Goal: Information Seeking & Learning: Compare options

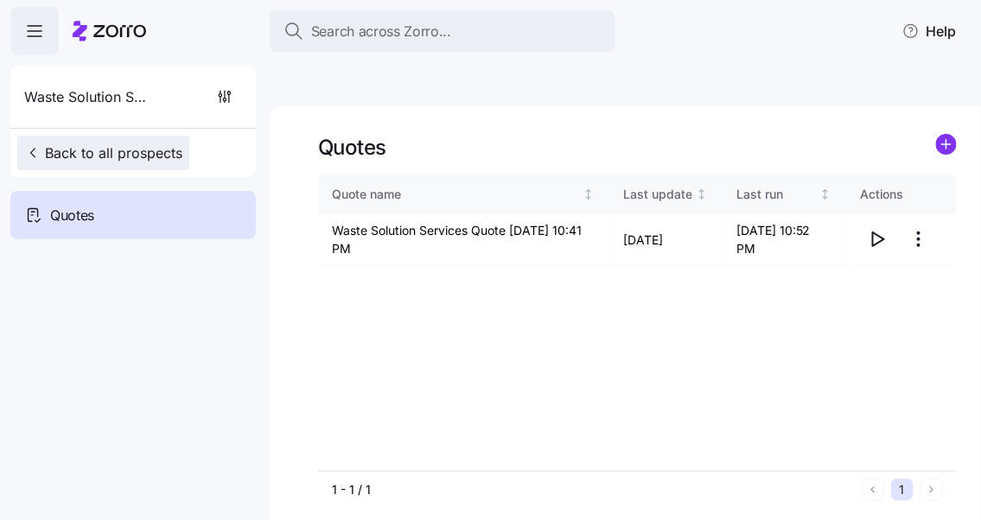
click at [87, 148] on span "Back to all prospects" at bounding box center [103, 153] width 158 height 21
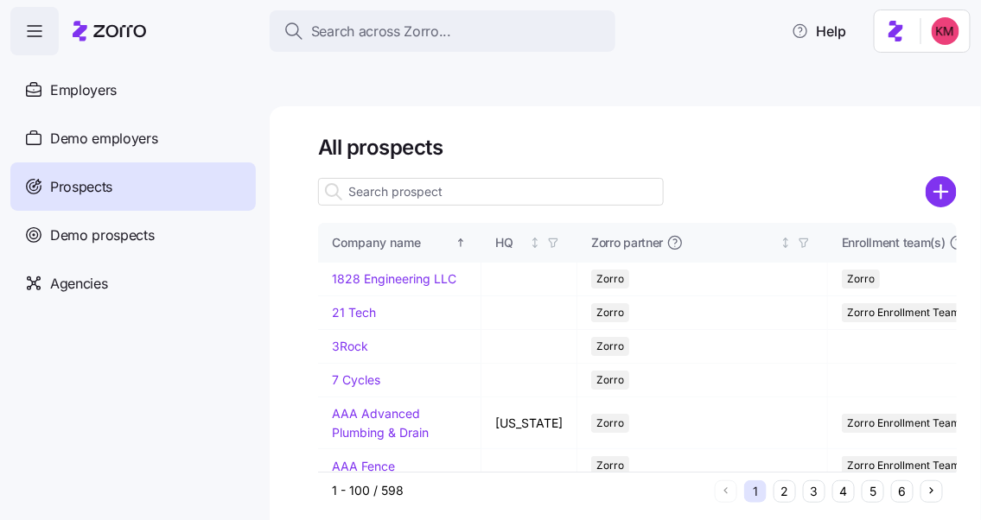
click at [448, 178] on input at bounding box center [491, 192] width 346 height 28
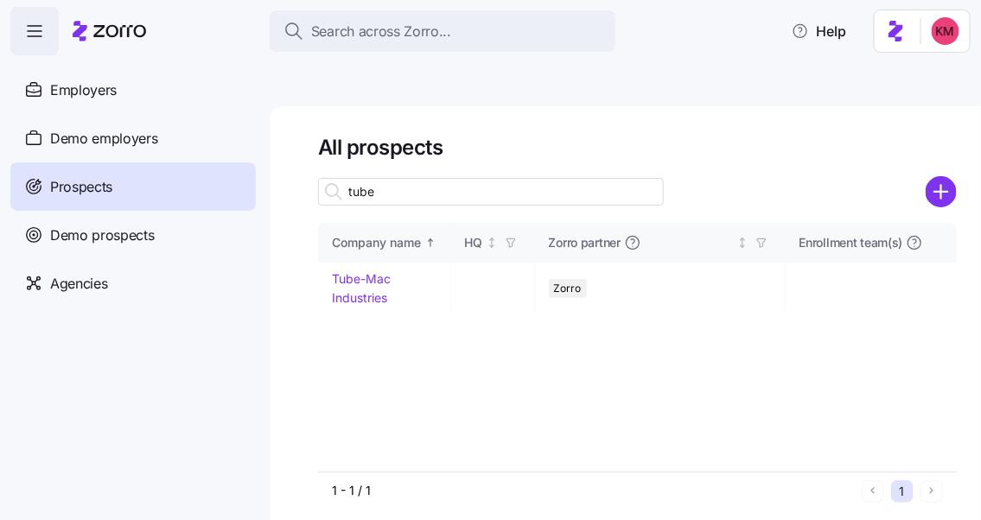
type input "tube"
click at [372, 271] on link "Tube-Mac Industries" at bounding box center [361, 288] width 59 height 34
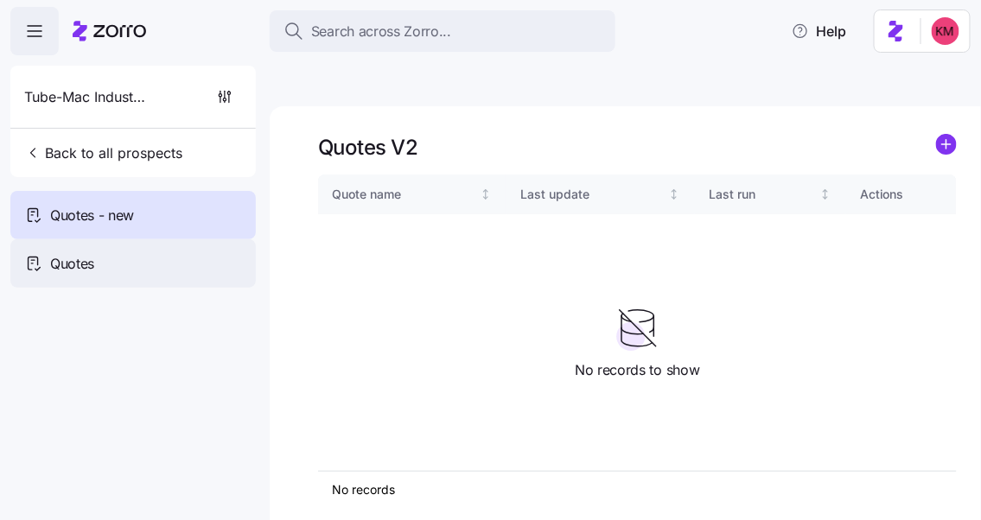
click at [52, 269] on span "Quotes" at bounding box center [72, 264] width 44 height 22
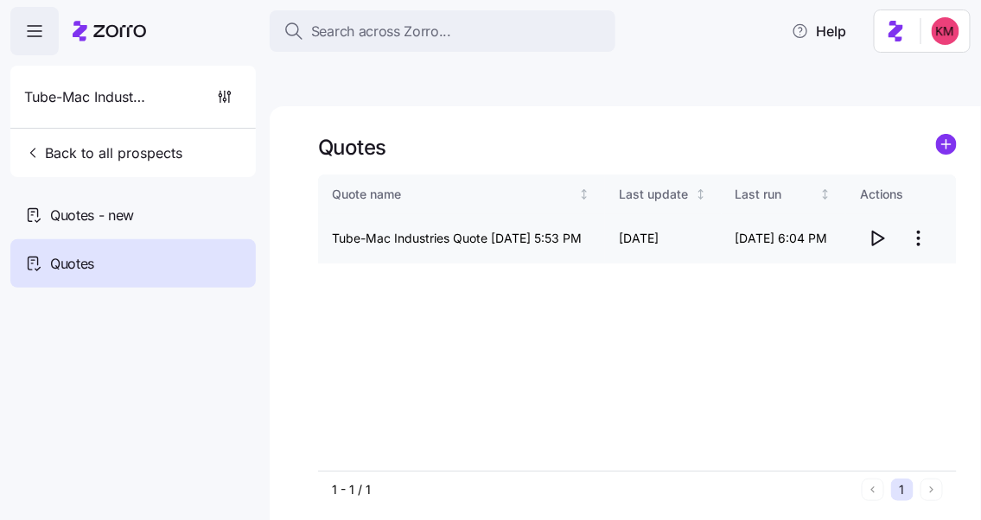
click at [881, 228] on icon "button" at bounding box center [877, 238] width 21 height 21
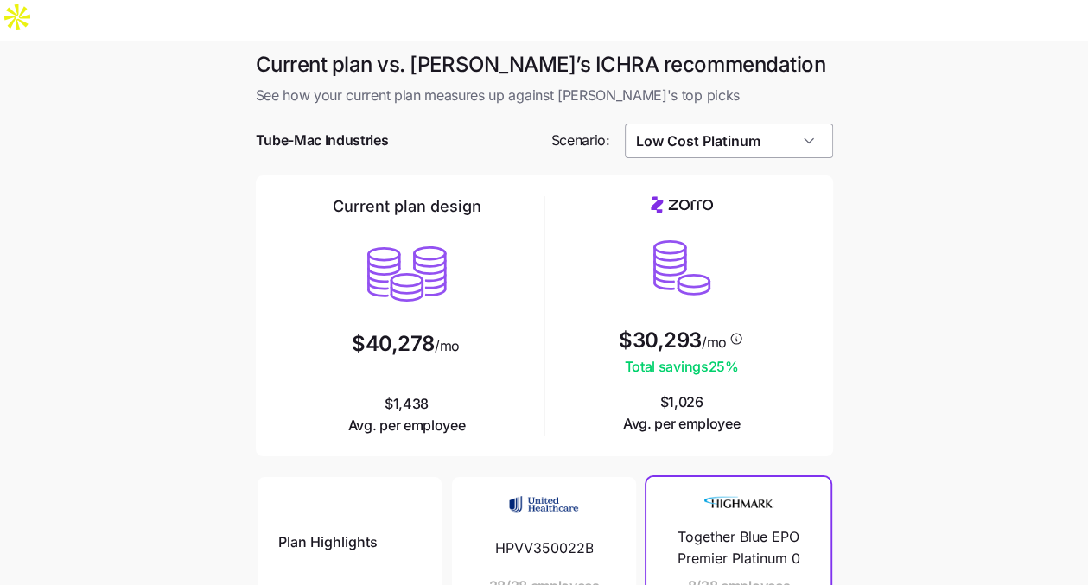
click at [776, 124] on input "Low Cost Platinum" at bounding box center [729, 141] width 208 height 35
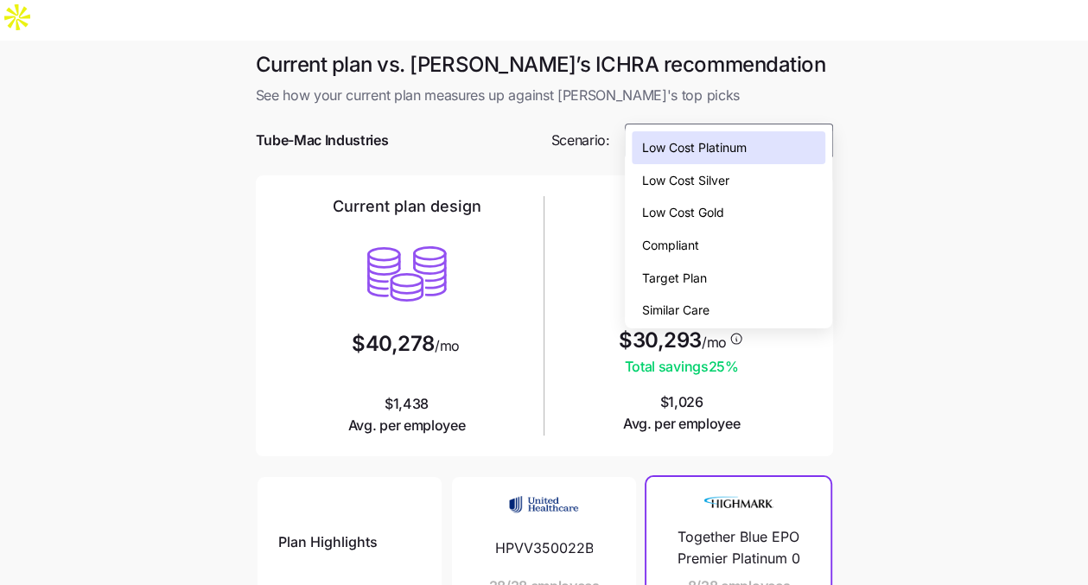
click at [750, 280] on div "Target Plan" at bounding box center [729, 278] width 194 height 33
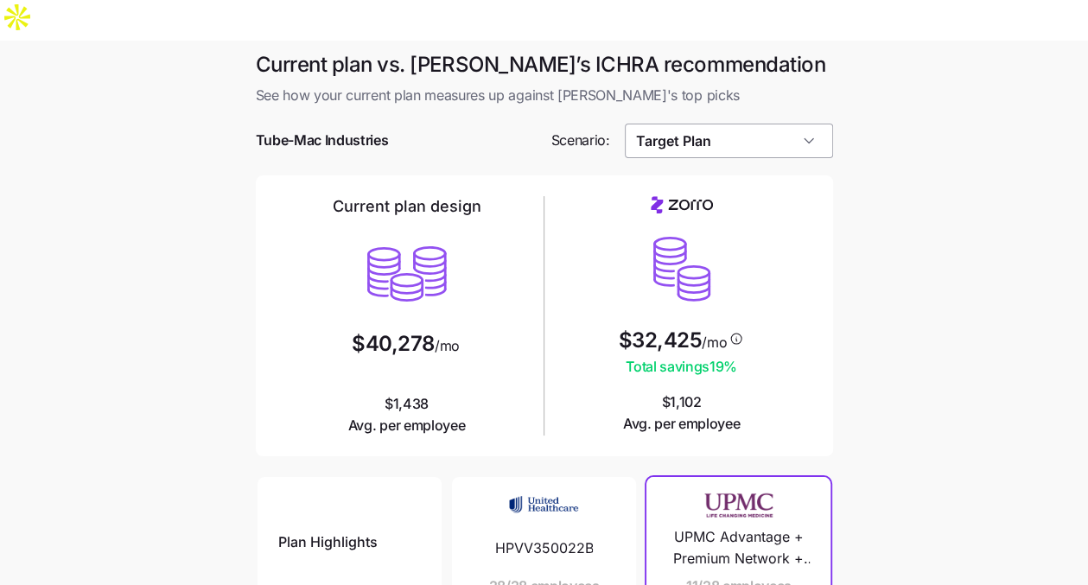
click at [730, 124] on input "Target Plan" at bounding box center [729, 141] width 208 height 35
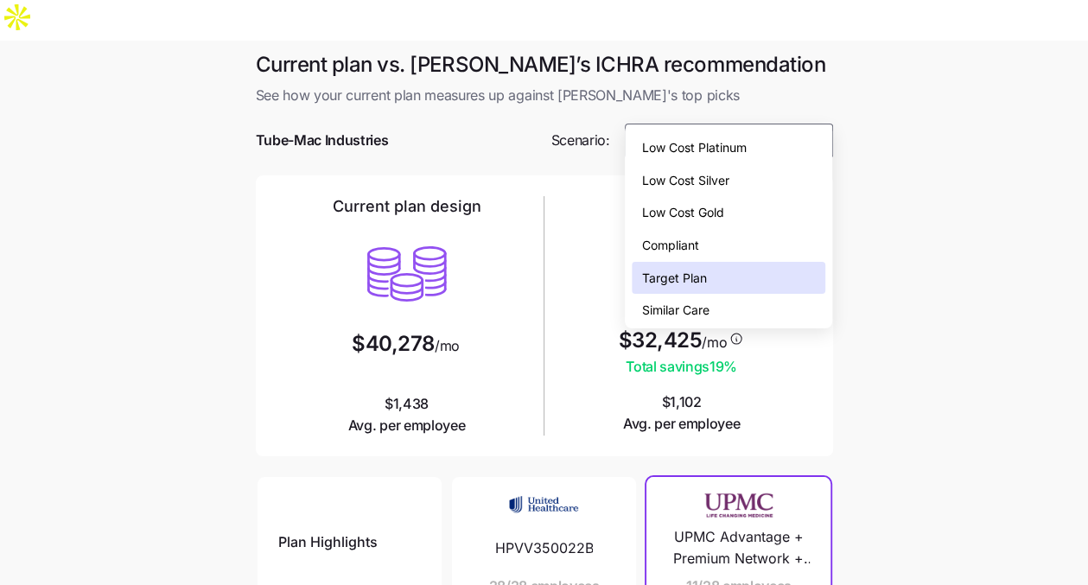
click at [731, 137] on div "Low Cost Platinum" at bounding box center [729, 147] width 194 height 33
type input "Low Cost Platinum"
